Goal: Find specific page/section: Find specific page/section

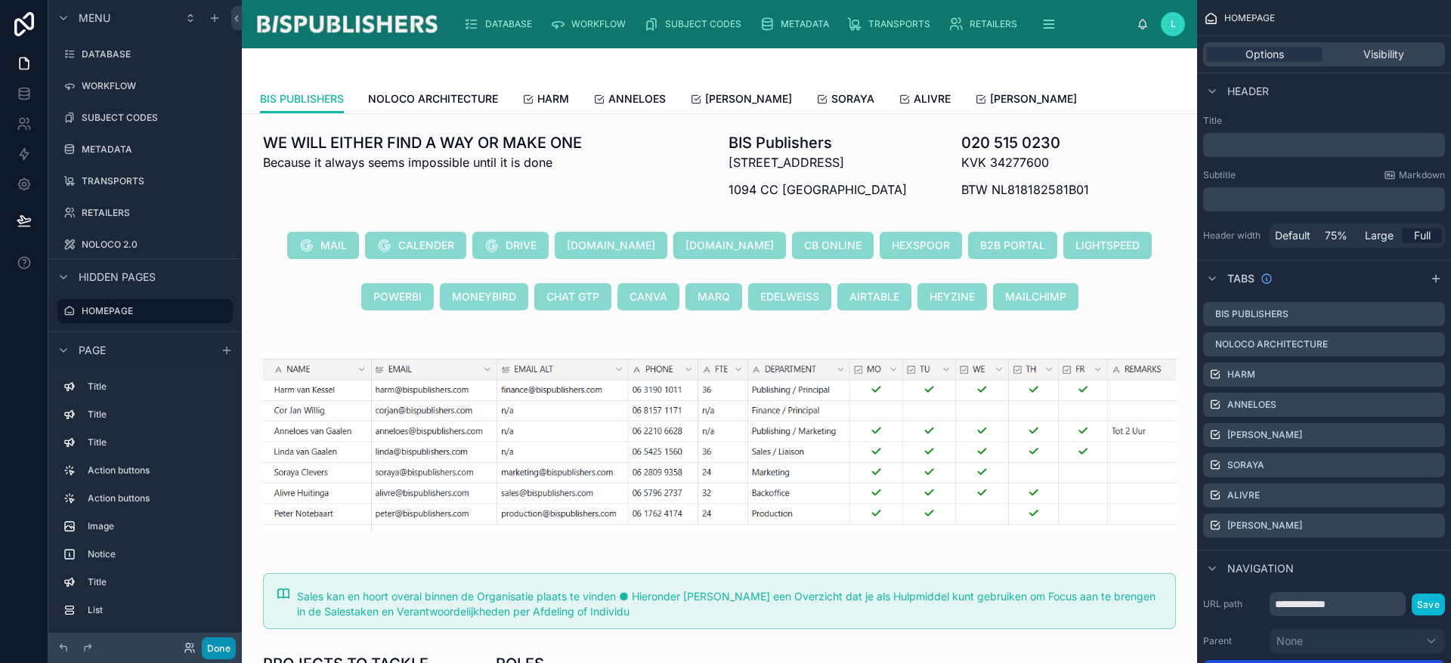
click at [223, 654] on button "Done" at bounding box center [219, 649] width 34 height 22
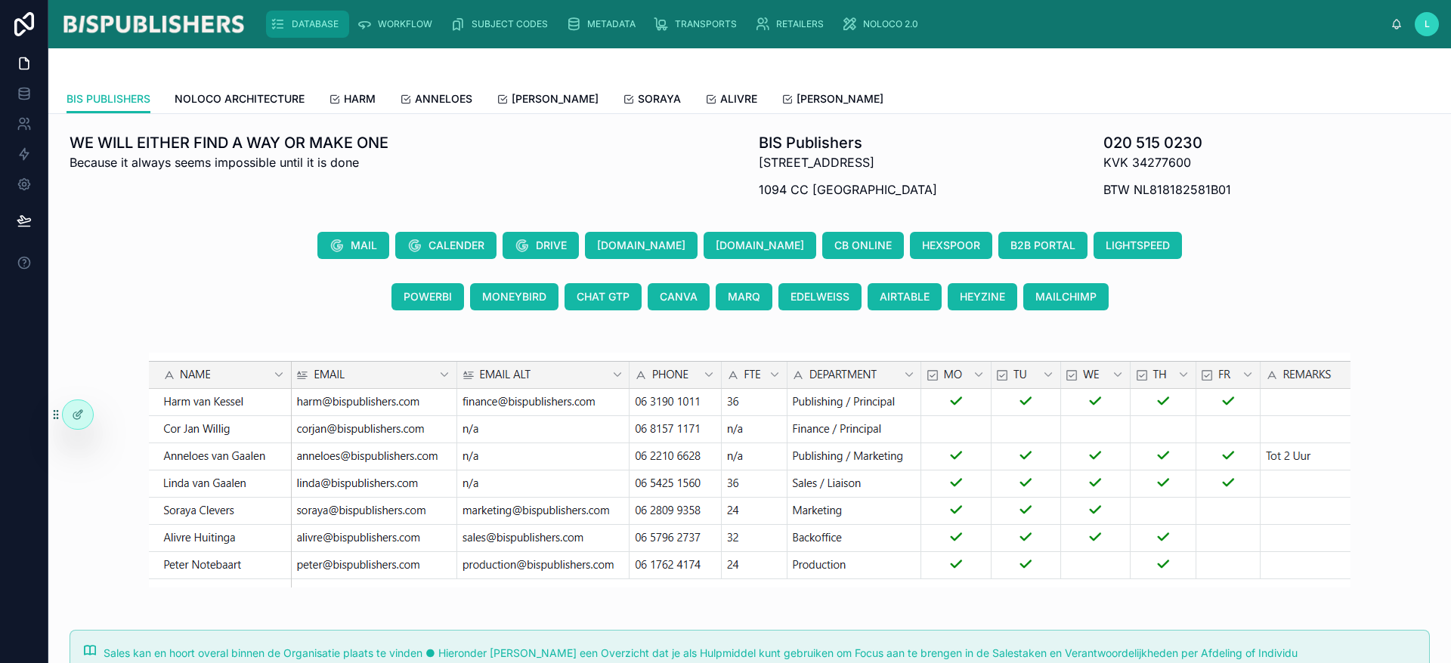
click at [319, 24] on span "DATABASE" at bounding box center [315, 24] width 47 height 12
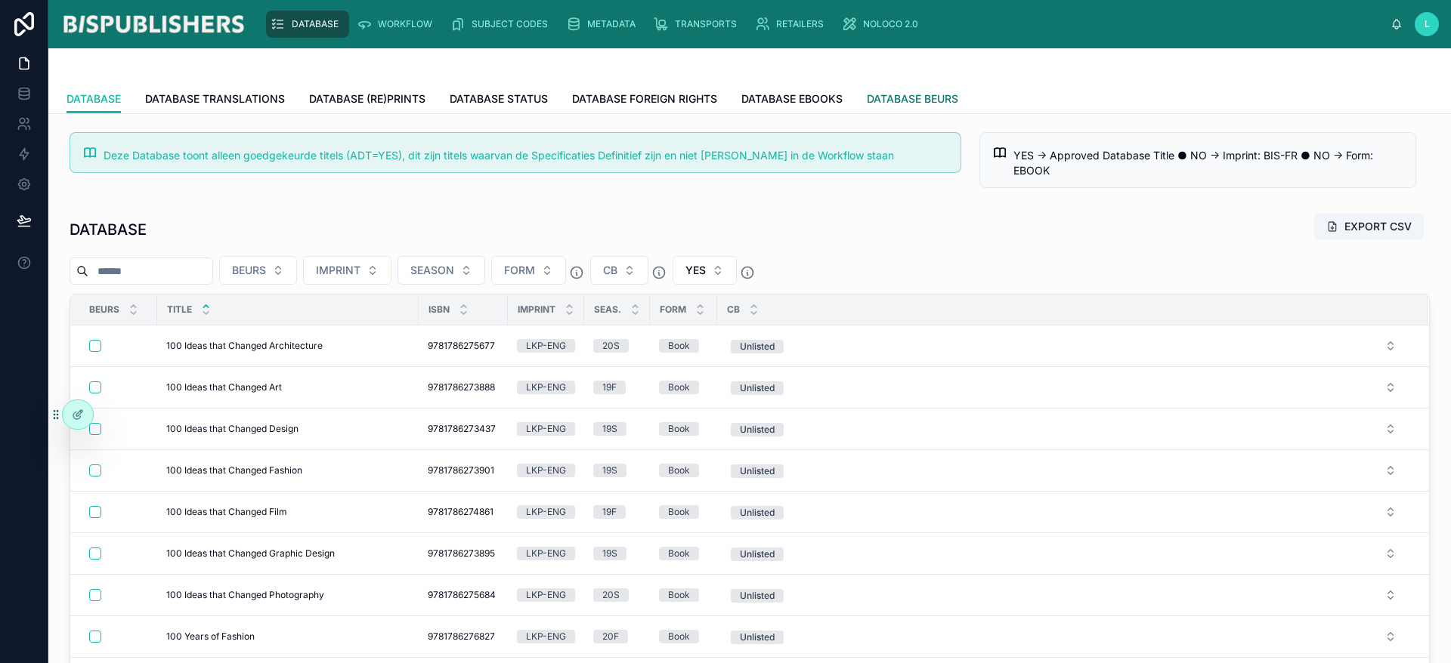
click at [914, 99] on span "DATABASE BEURS" at bounding box center [912, 98] width 91 height 15
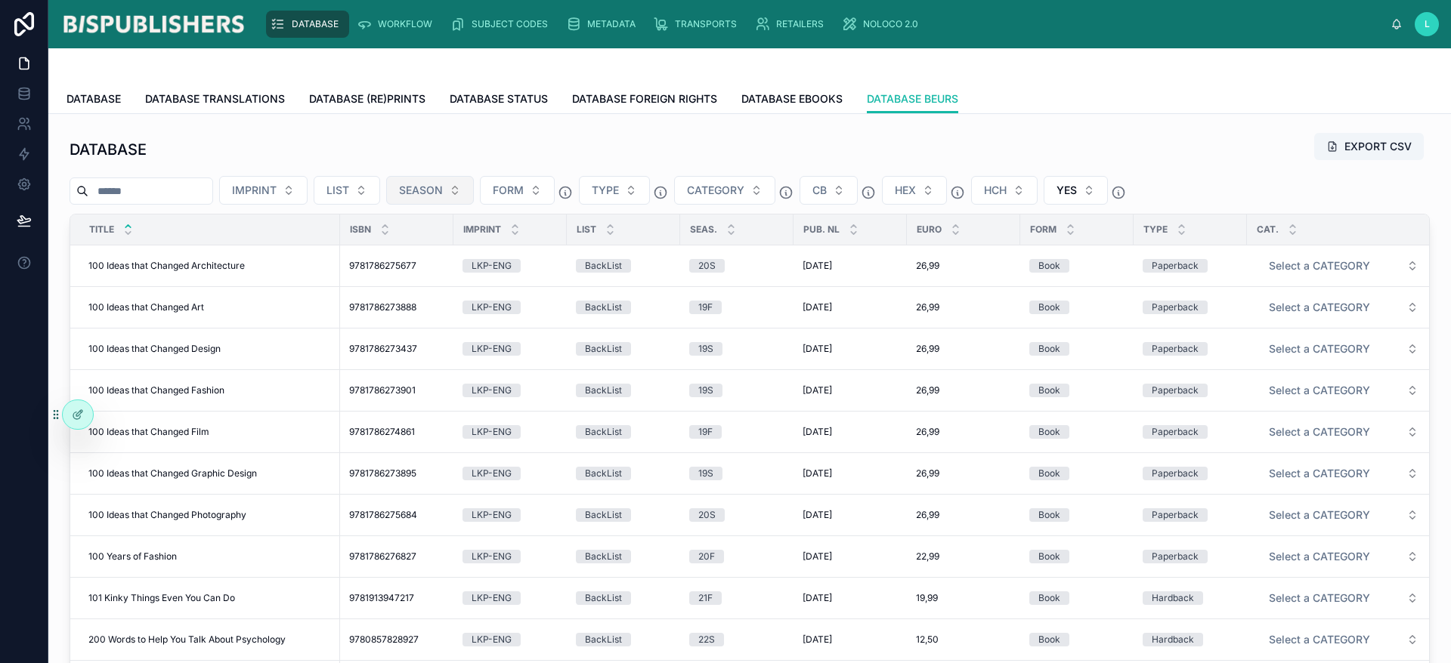
click at [474, 199] on button "SEASON" at bounding box center [430, 190] width 88 height 29
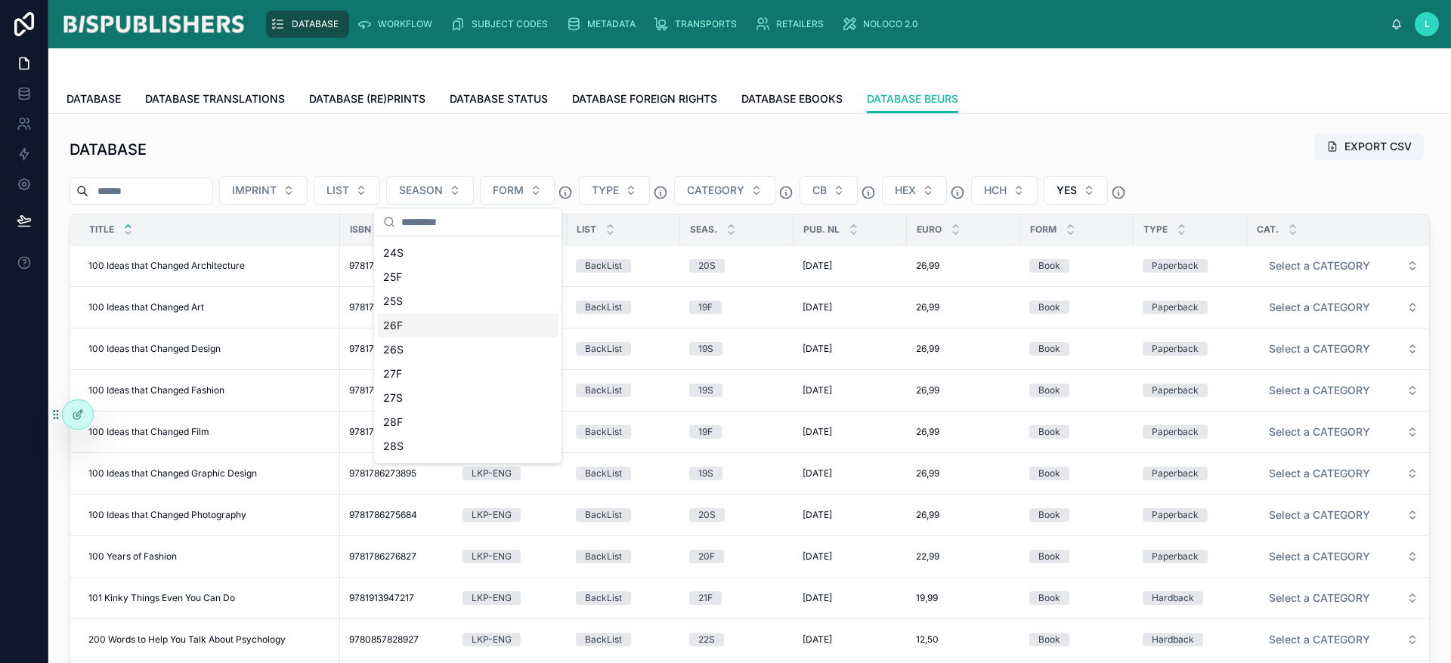
scroll to position [907, 0]
click at [428, 316] on div "25F" at bounding box center [467, 312] width 181 height 24
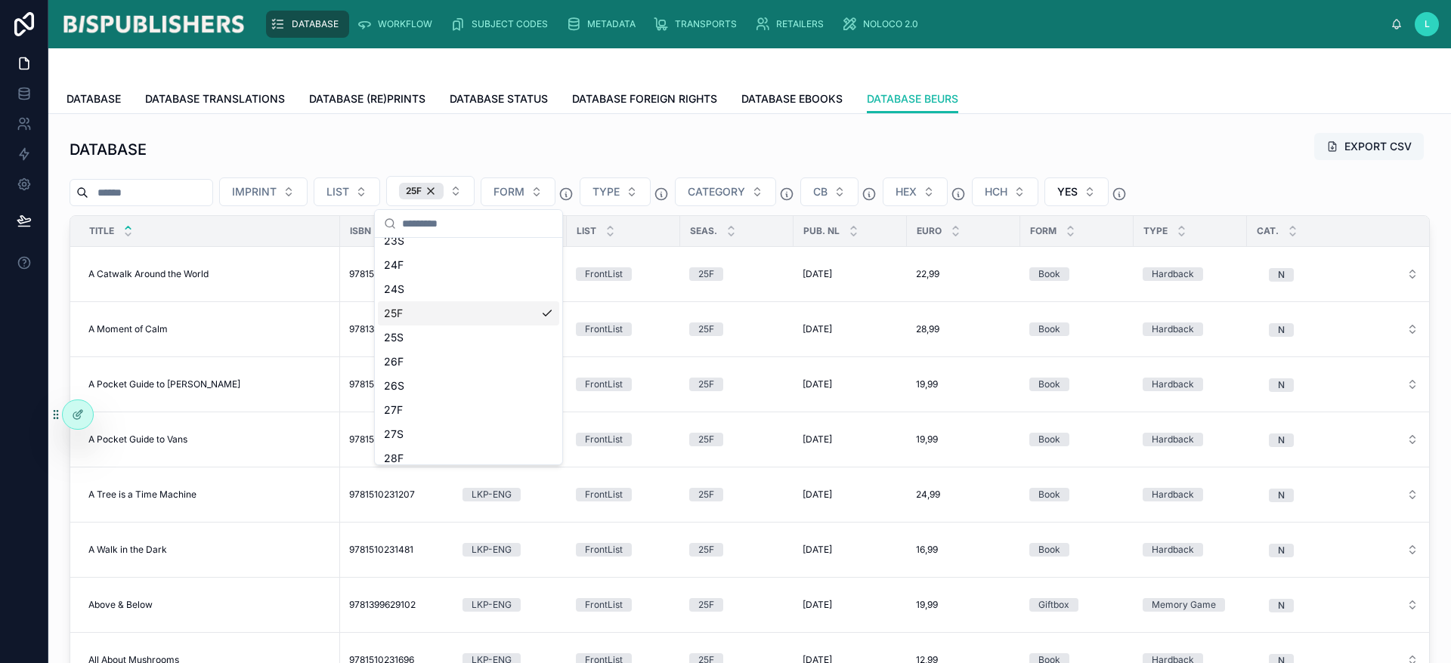
click at [1369, 148] on button "EXPORT CSV" at bounding box center [1369, 146] width 110 height 27
